Goal: Task Accomplishment & Management: Manage account settings

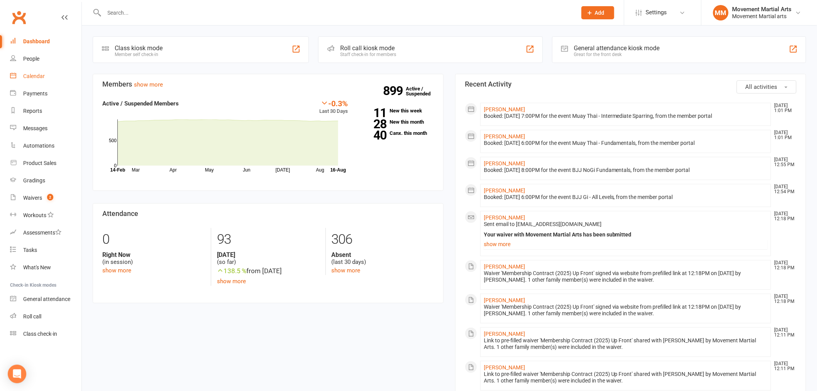
click at [60, 74] on link "Calendar" at bounding box center [45, 76] width 71 height 17
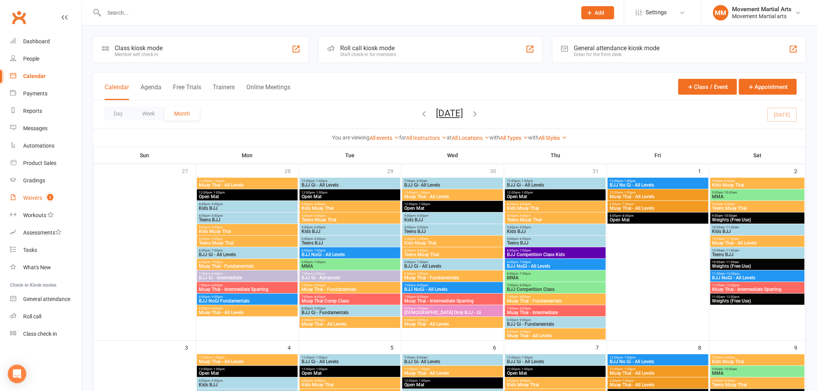
click at [66, 200] on link "Waivers 2" at bounding box center [45, 197] width 71 height 17
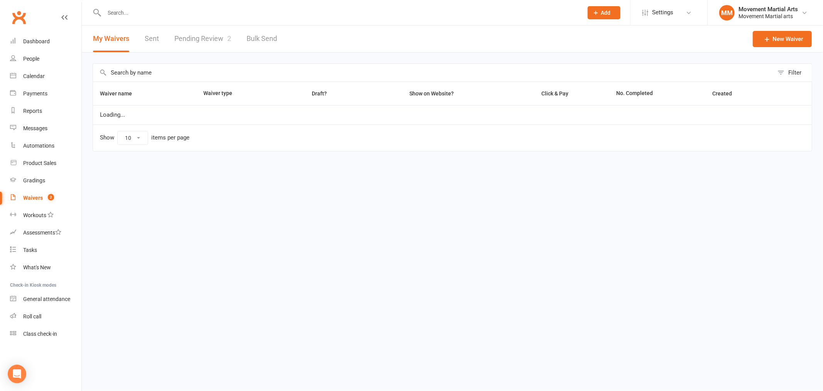
select select "100"
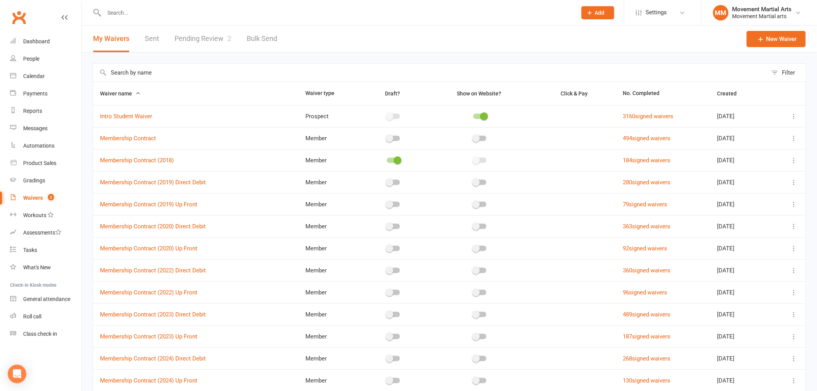
click at [202, 42] on link "Pending Review 2" at bounding box center [202, 38] width 57 height 27
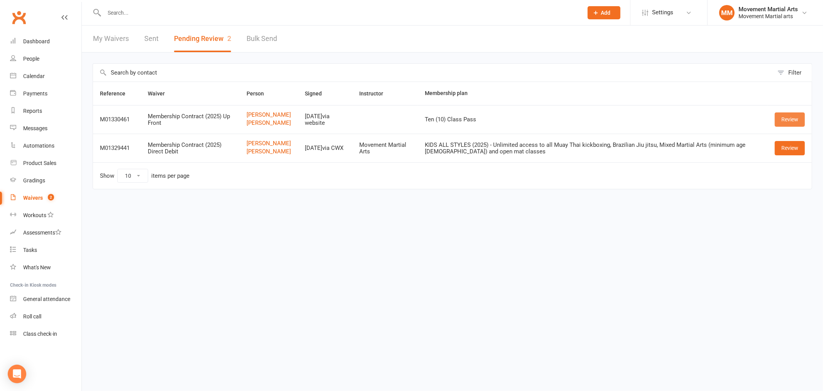
click at [799, 121] on link "Review" at bounding box center [790, 119] width 30 height 14
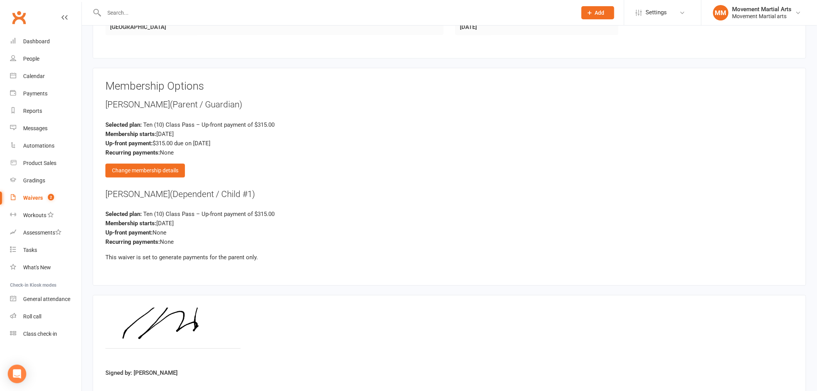
scroll to position [648, 0]
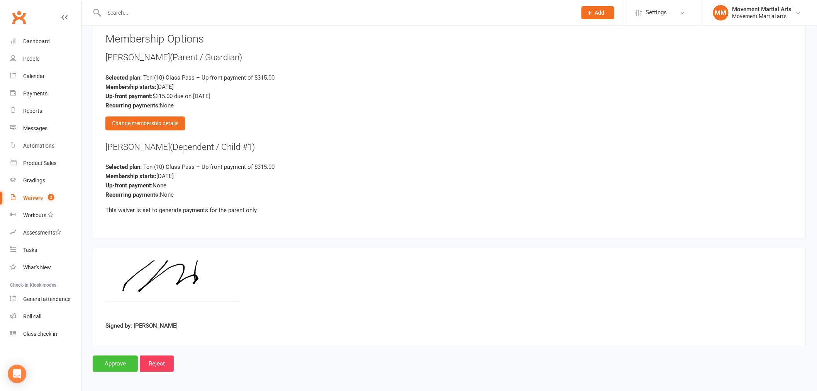
click at [116, 360] on input "Approve" at bounding box center [115, 363] width 45 height 16
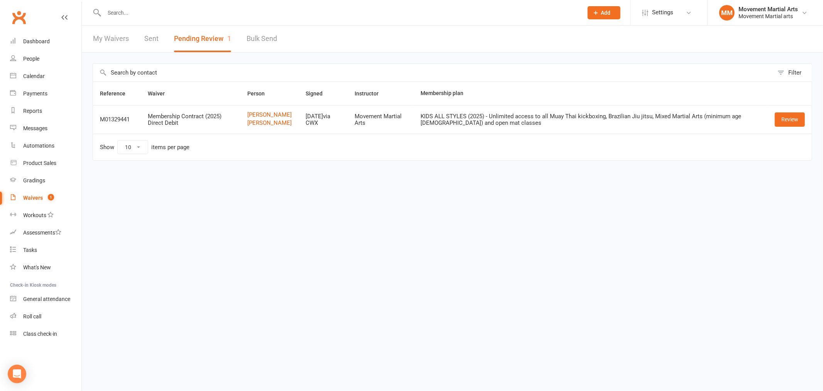
click at [159, 16] on input "text" at bounding box center [340, 12] width 476 height 11
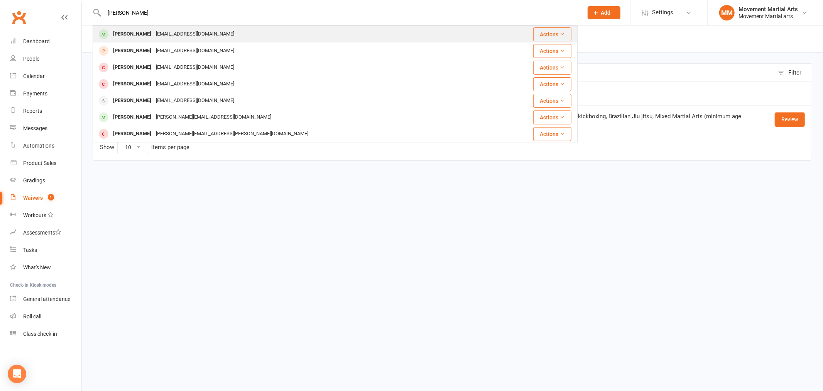
type input "[PERSON_NAME]"
click at [175, 30] on div "[EMAIL_ADDRESS][DOMAIN_NAME]" at bounding box center [195, 34] width 83 height 11
